Goal: Check status: Check status

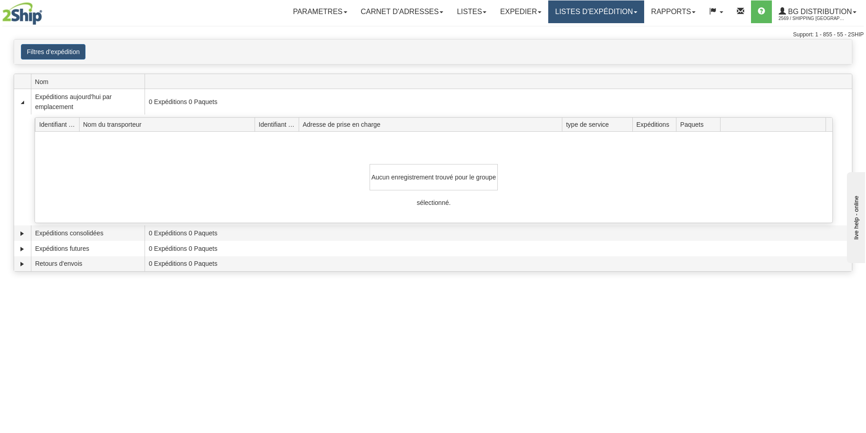
click at [577, 8] on link "LISTES D'EXPÉDITION" at bounding box center [596, 11] width 96 height 23
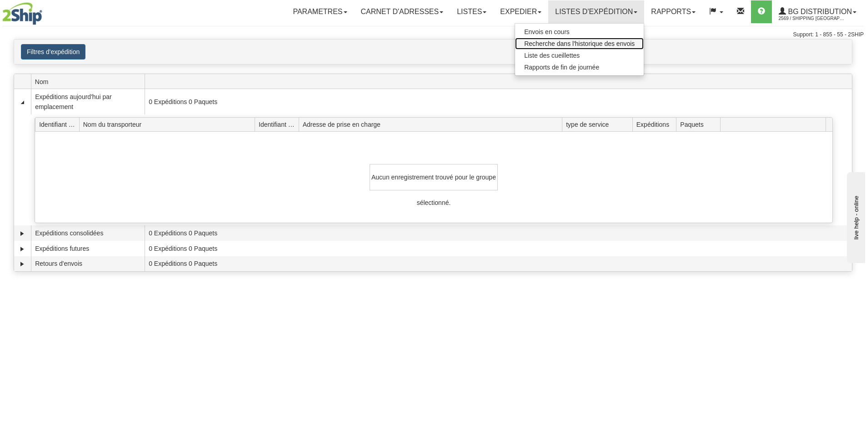
click at [546, 40] on span "Recherche dans l'historique des envois" at bounding box center [579, 43] width 110 height 7
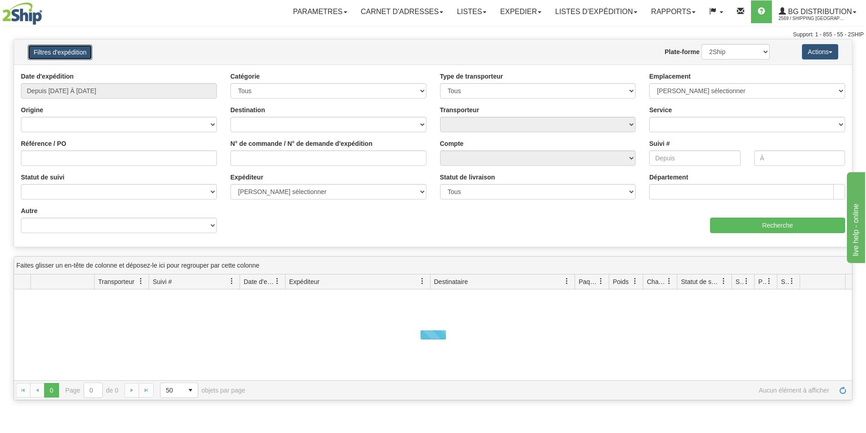
click at [63, 49] on button "Filtres d'expédition" at bounding box center [60, 52] width 65 height 15
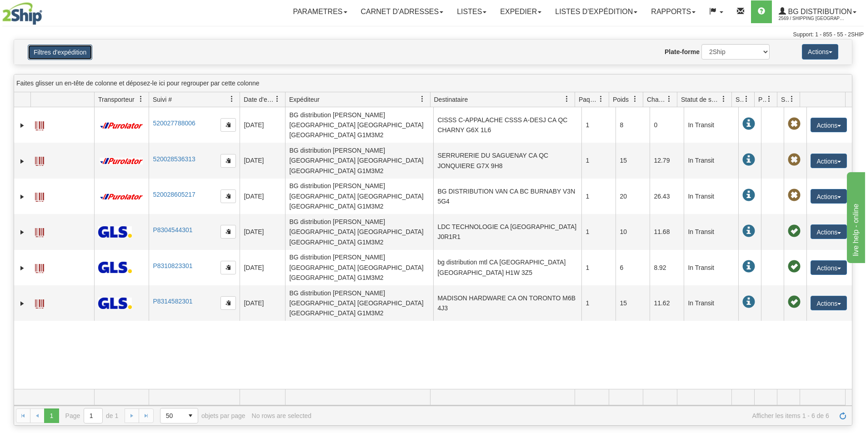
click at [81, 48] on button "Filtres d'expédition" at bounding box center [60, 52] width 65 height 15
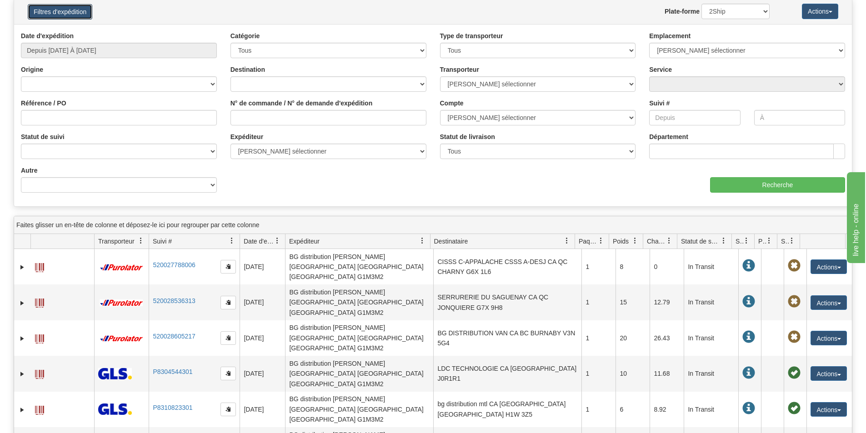
scroll to position [136, 0]
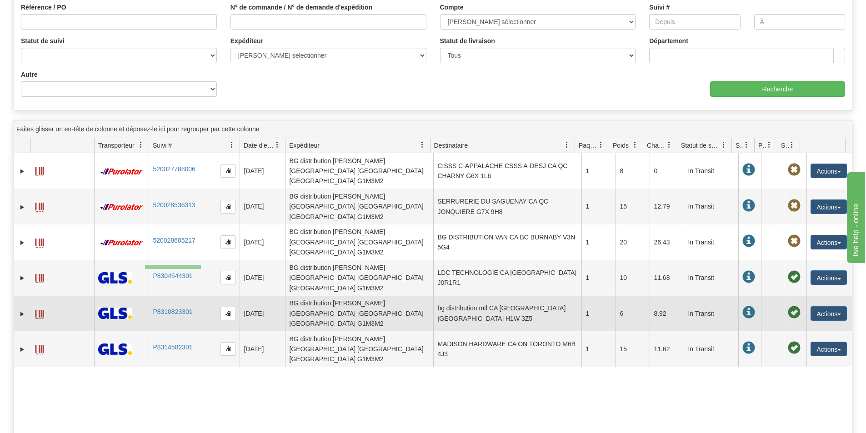
drag, startPoint x: 201, startPoint y: 265, endPoint x: 149, endPoint y: 260, distance: 52.5
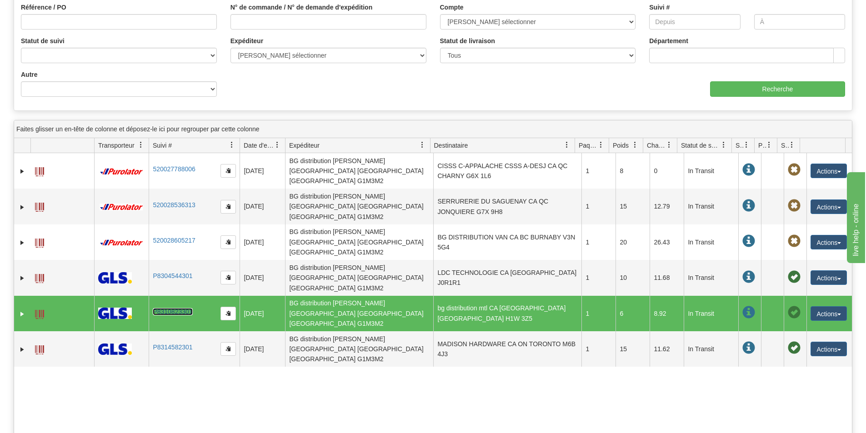
click at [168, 308] on link "P8310823301" at bounding box center [173, 311] width 40 height 7
click at [41, 310] on span at bounding box center [39, 314] width 9 height 9
